Goal: Find specific page/section: Find specific page/section

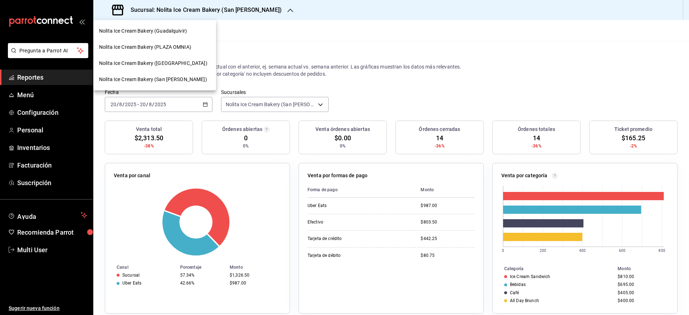
click at [269, 106] on div at bounding box center [344, 157] width 689 height 315
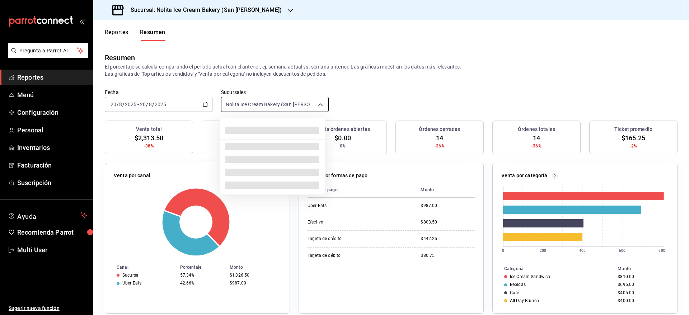
click at [260, 108] on body "Pregunta a Parrot AI Reportes Menú Configuración Personal Inventarios Facturaci…" at bounding box center [344, 157] width 689 height 315
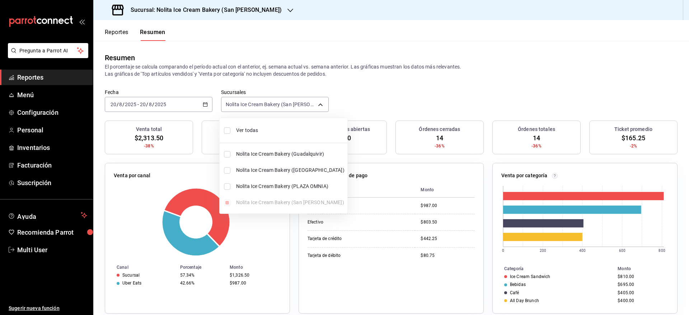
click at [255, 134] on span "Ver todas" at bounding box center [290, 131] width 108 height 8
type input "[object Object],[object Object],[object Object],[object Object]"
checkbox input "true"
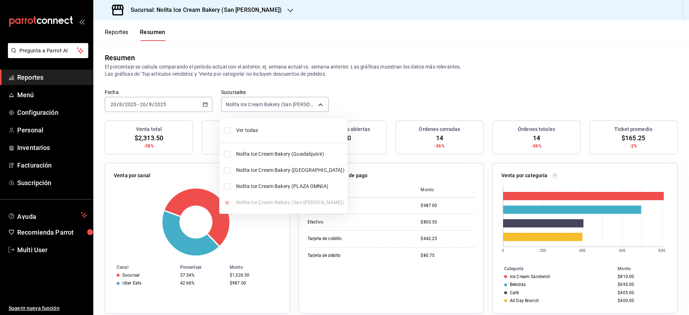
checkbox input "true"
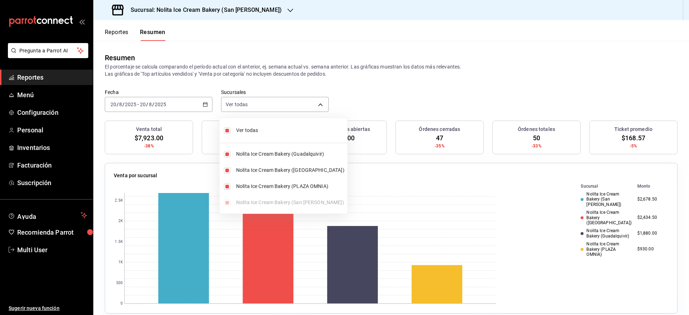
click at [442, 93] on div at bounding box center [344, 157] width 689 height 315
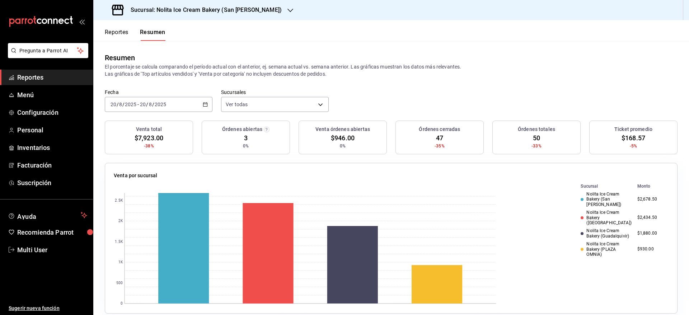
click at [116, 33] on button "Reportes" at bounding box center [117, 35] width 24 height 12
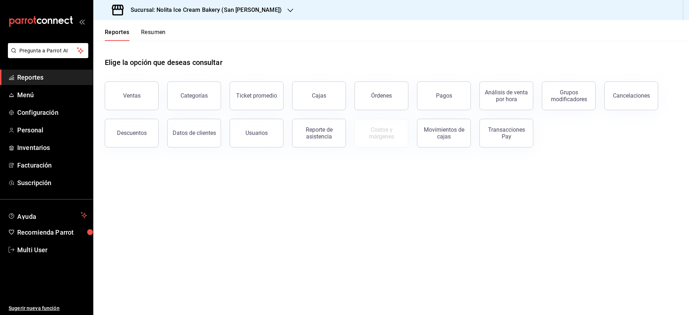
click at [155, 32] on button "Resumen" at bounding box center [153, 35] width 25 height 12
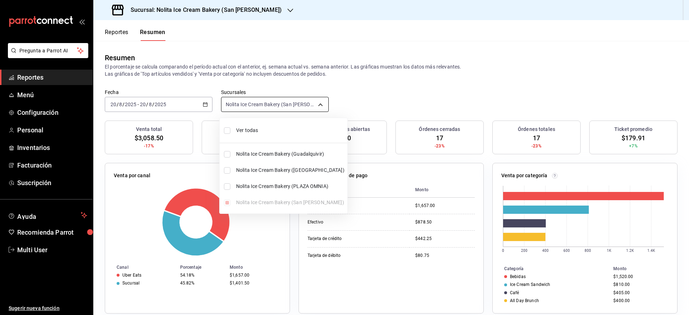
click at [264, 103] on body "Pregunta a Parrot AI Reportes Menú Configuración Personal Inventarios Facturaci…" at bounding box center [344, 157] width 689 height 315
click at [255, 126] on li "Ver todas" at bounding box center [284, 130] width 128 height 19
type input "[object Object],[object Object],[object Object],[object Object]"
checkbox input "true"
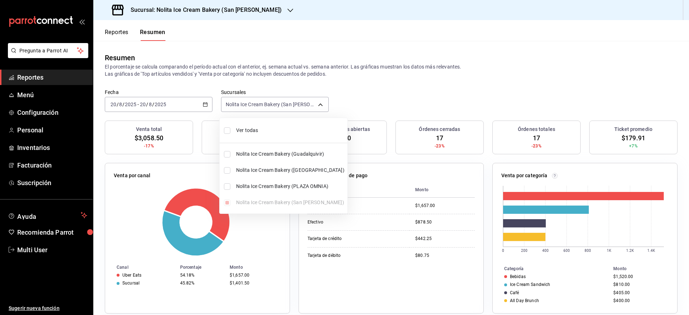
checkbox input "true"
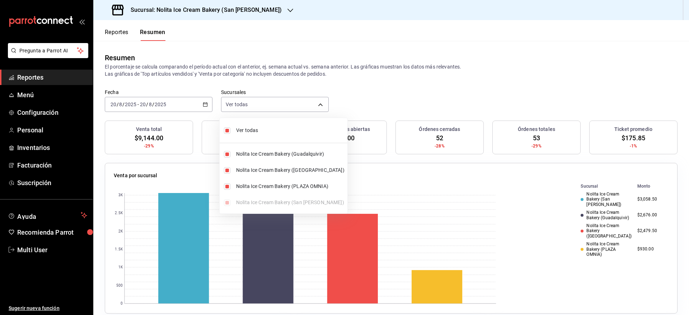
click at [388, 108] on div at bounding box center [344, 157] width 689 height 315
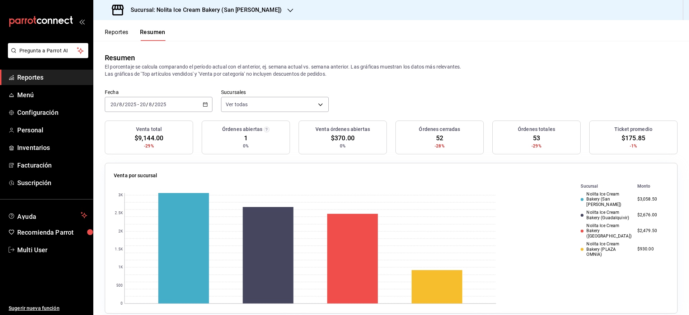
click at [447, 91] on div "Fecha [DATE] [DATE] - [DATE] [DATE] Sucursales Ver todas [object Object],[objec…" at bounding box center [391, 105] width 596 height 32
click at [53, 98] on span "Menú" at bounding box center [52, 95] width 70 height 10
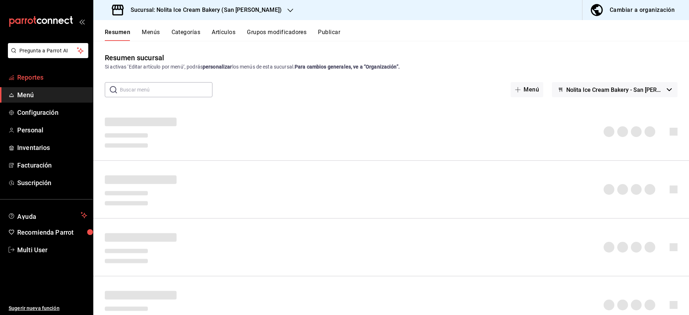
click at [49, 83] on link "Reportes" at bounding box center [46, 77] width 93 height 15
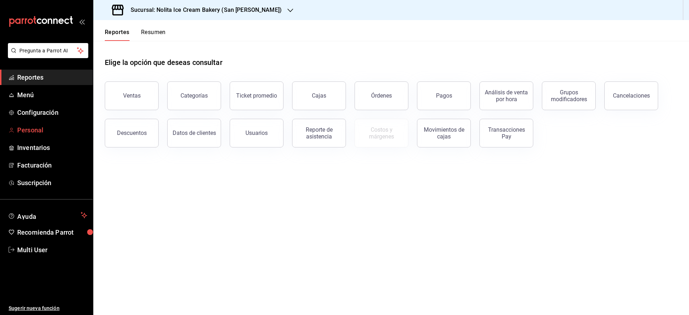
click at [46, 131] on span "Personal" at bounding box center [52, 130] width 70 height 10
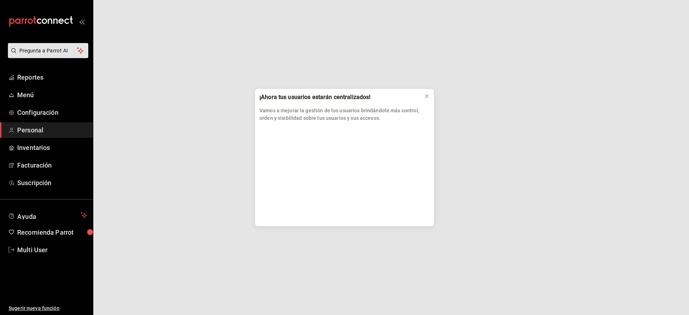
click at [45, 117] on div "¡Ahora tus usuarios estarán centralizados! Vamos a mejorar la gestión de tus us…" at bounding box center [344, 157] width 689 height 315
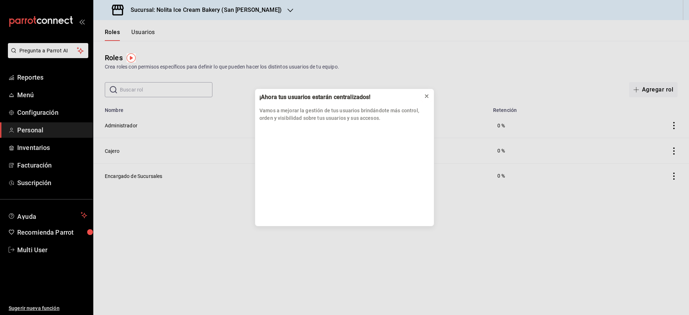
click at [428, 97] on icon at bounding box center [426, 96] width 3 height 3
